Goal: Register for event/course

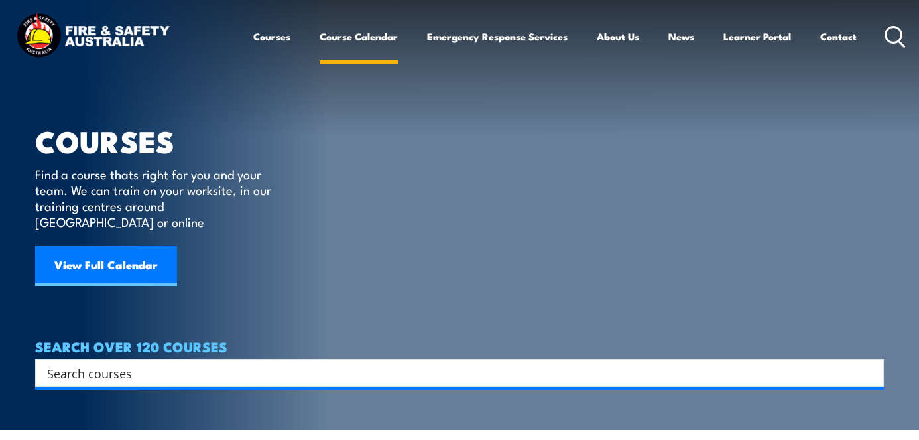
click at [320, 40] on link "Course Calendar" at bounding box center [359, 37] width 78 height 32
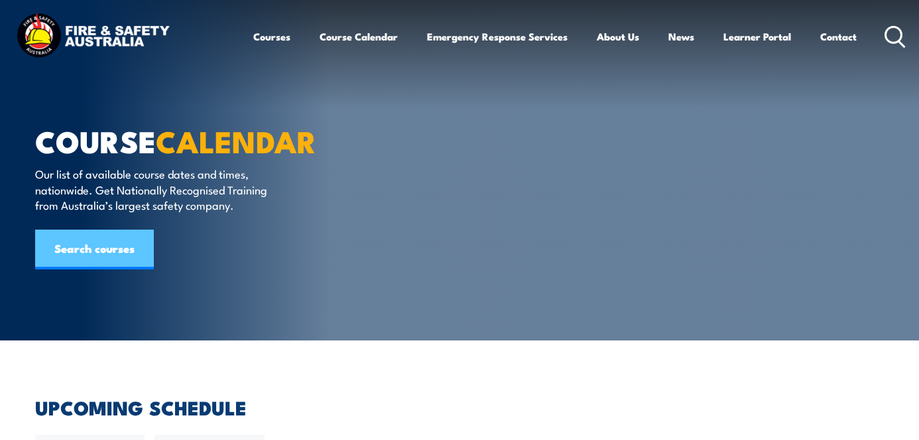
click at [105, 255] on link "Search courses" at bounding box center [94, 250] width 119 height 40
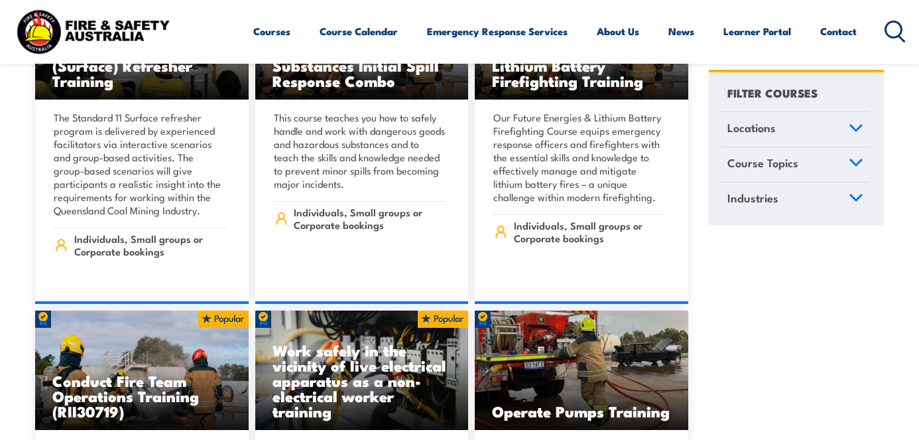
scroll to position [2756, 0]
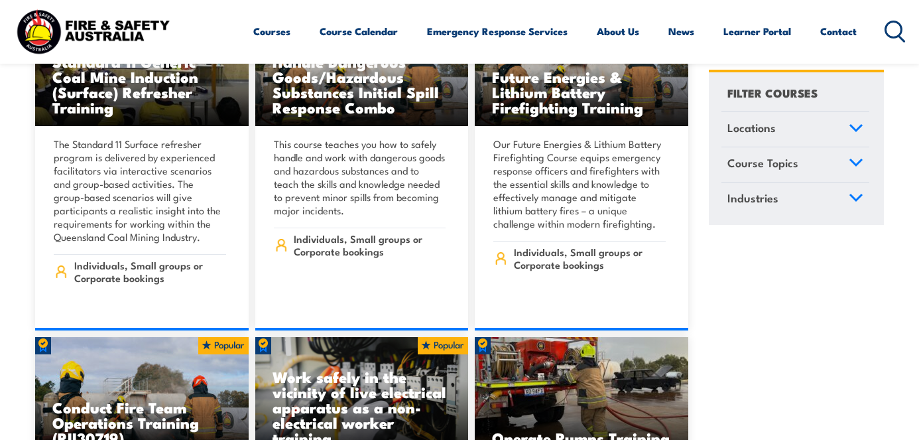
click at [893, 35] on icon at bounding box center [895, 32] width 21 height 22
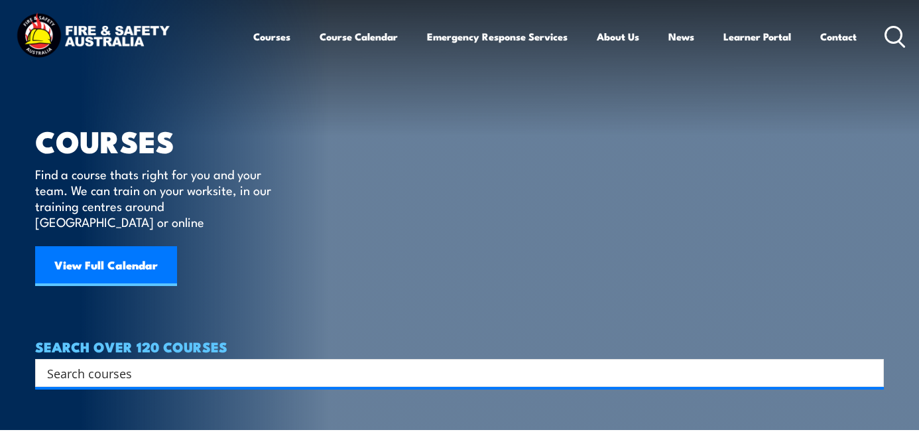
click at [78, 367] on input "Search input" at bounding box center [451, 373] width 808 height 20
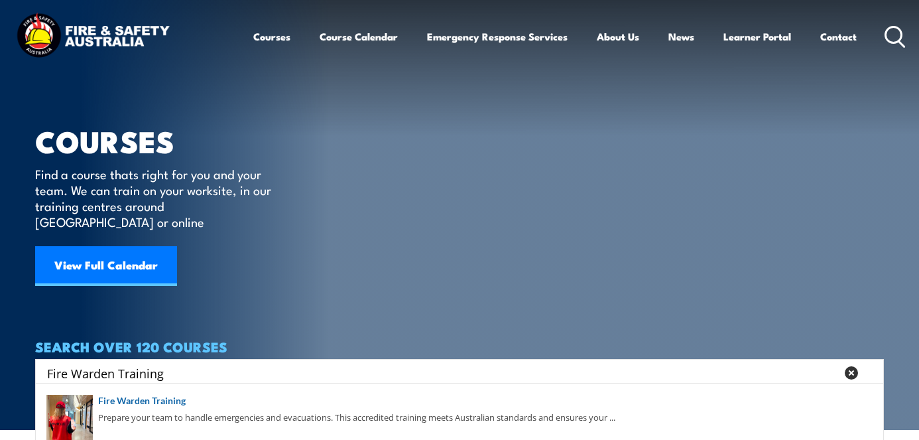
type input "Fire Warden Training"
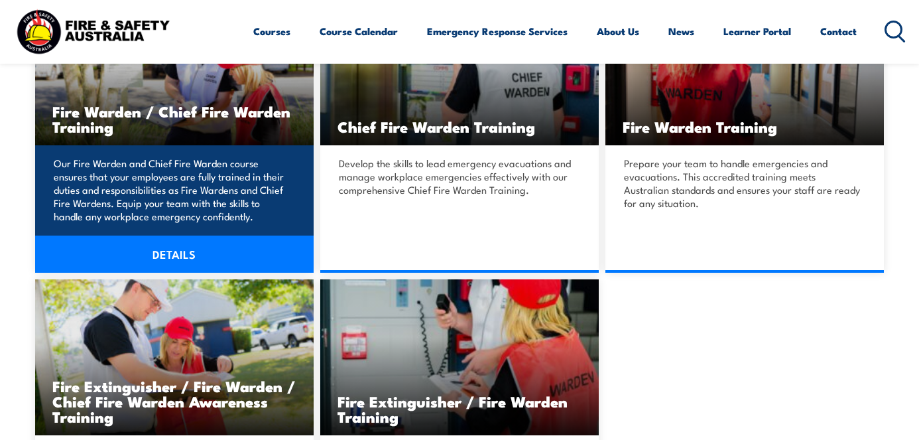
scroll to position [409, 0]
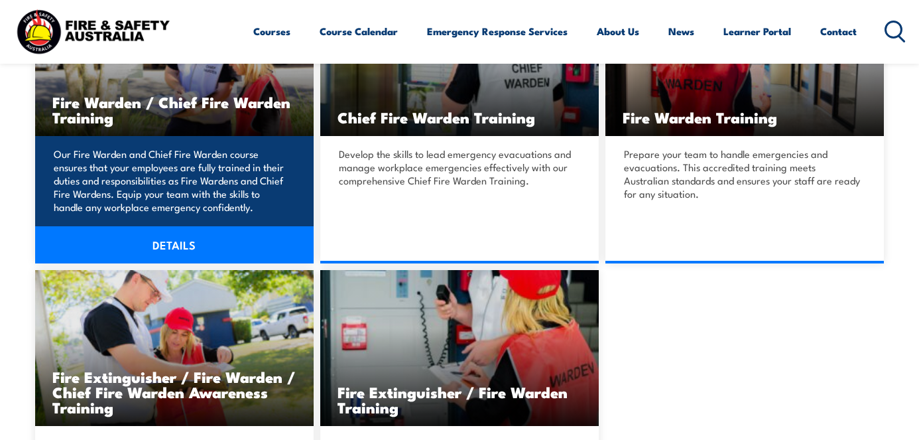
click at [163, 263] on link "DETAILS" at bounding box center [174, 244] width 279 height 37
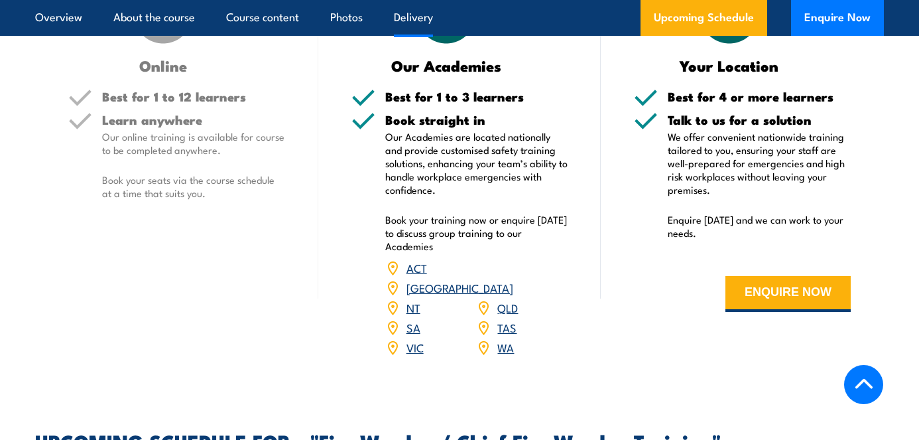
scroll to position [1890, 0]
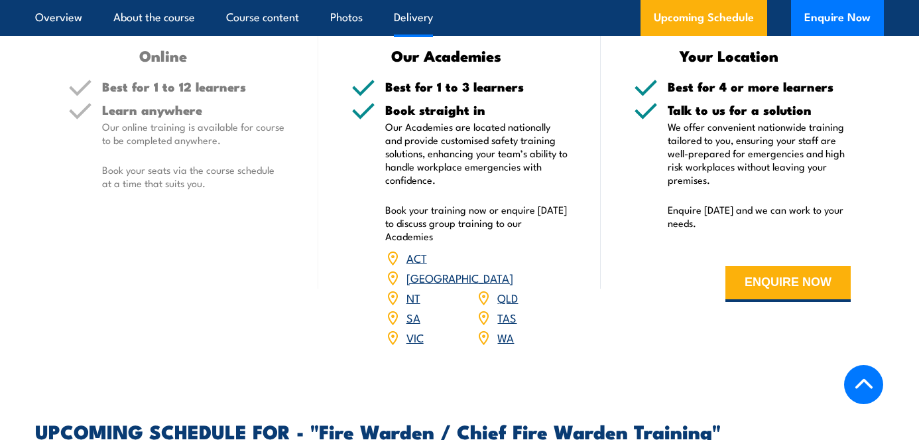
click at [411, 325] on link "SA" at bounding box center [414, 317] width 14 height 16
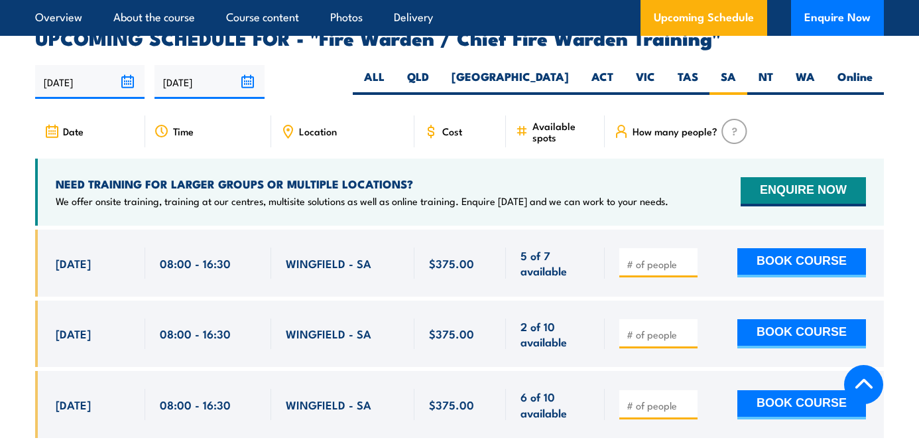
scroll to position [2280, 0]
